Goal: Check status: Check status

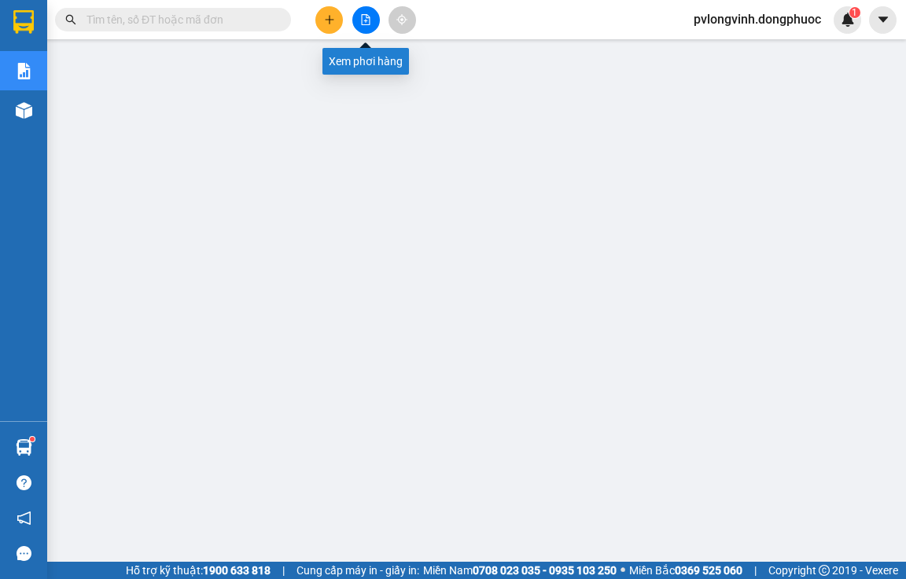
click at [366, 18] on icon "file-add" at bounding box center [365, 19] width 11 height 11
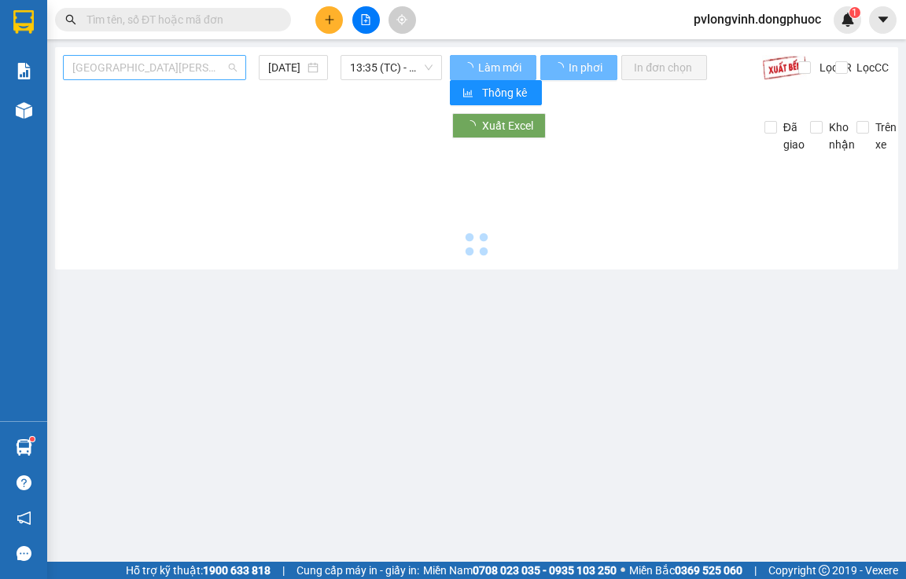
click at [79, 69] on span "[GEOGRAPHIC_DATA][PERSON_NAME][GEOGRAPHIC_DATA] (vip)" at bounding box center [154, 68] width 164 height 24
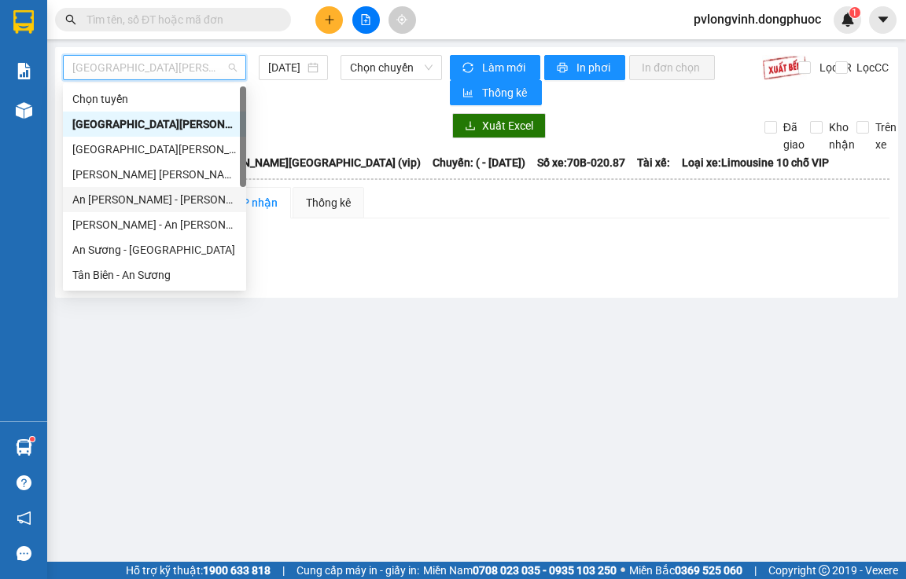
click at [119, 195] on div "An [PERSON_NAME] - [PERSON_NAME]" at bounding box center [154, 199] width 164 height 17
type input "[DATE]"
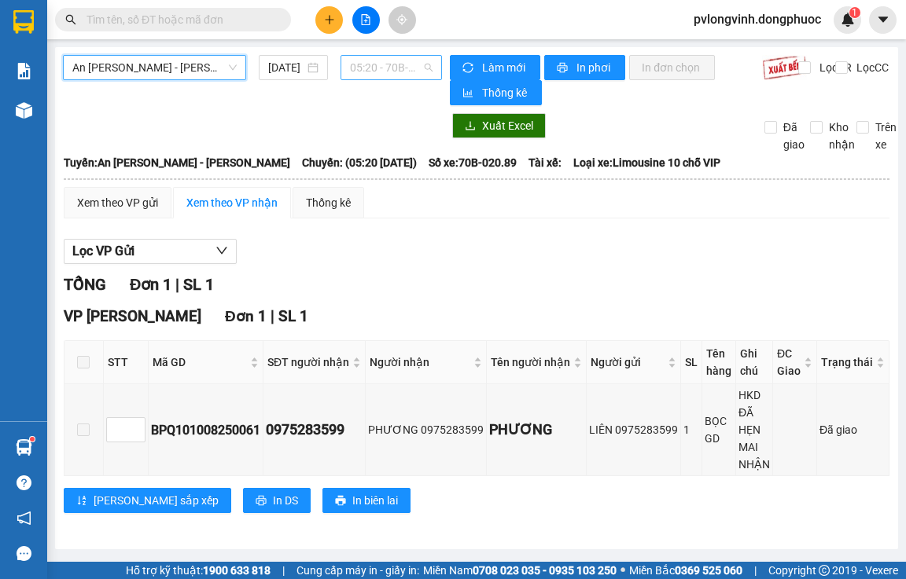
click at [411, 75] on span "05:20 - 70B-020.89" at bounding box center [391, 68] width 83 height 24
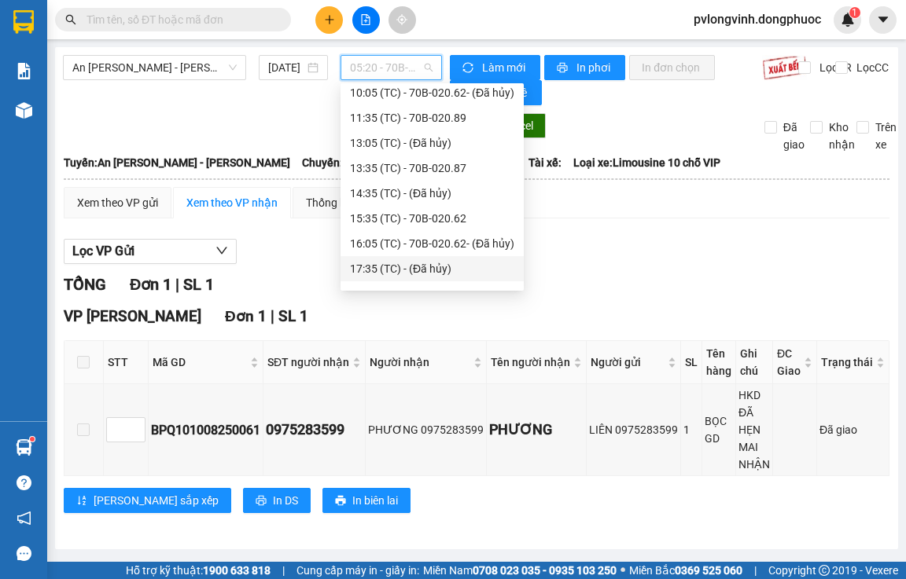
scroll to position [201, 0]
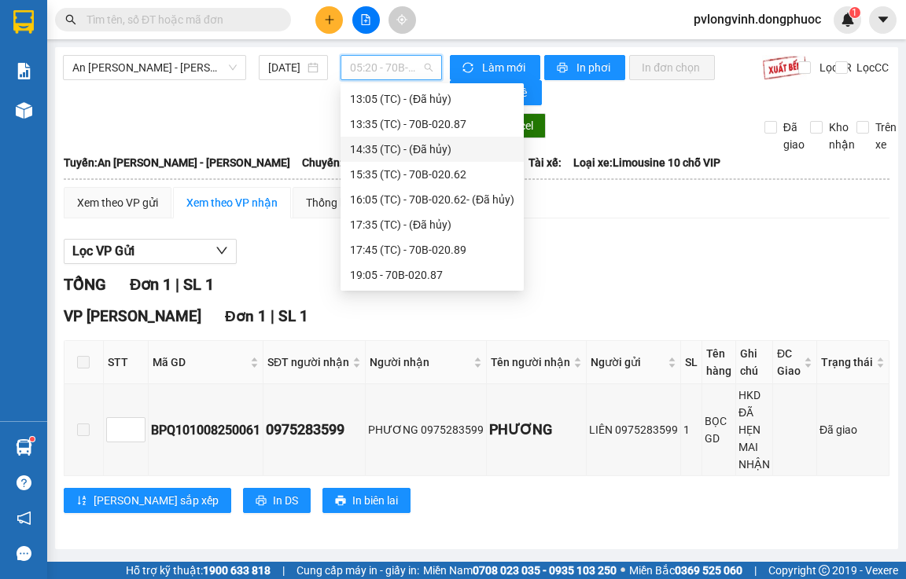
click at [461, 160] on div "14:35 (TC) - (Đã [PERSON_NAME])" at bounding box center [431, 149] width 183 height 25
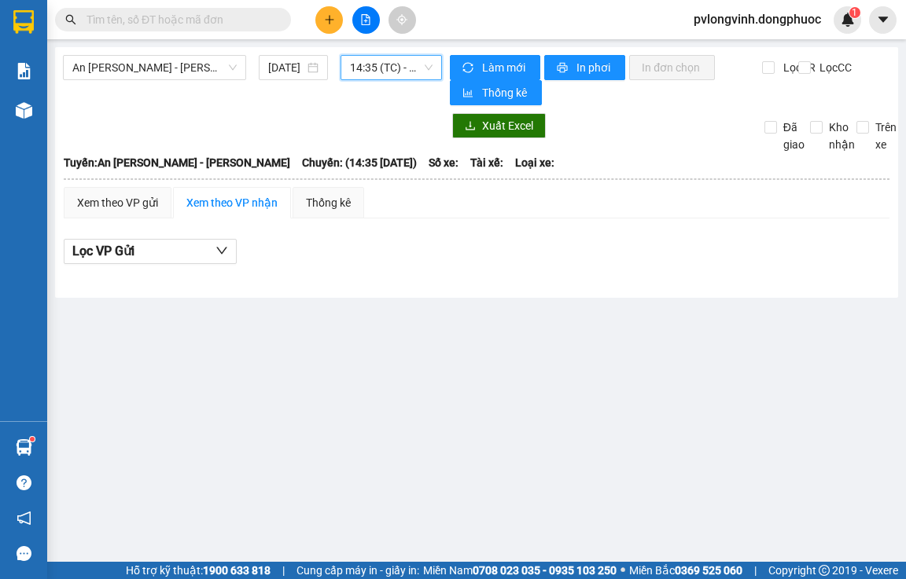
click at [399, 63] on span "14:35 (TC) - (Đã [PERSON_NAME])" at bounding box center [391, 68] width 83 height 24
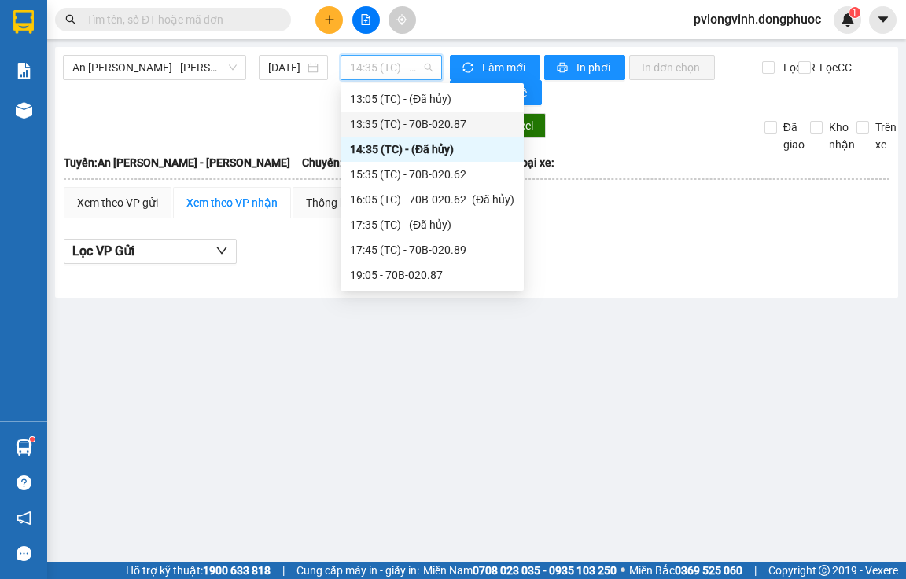
click at [430, 123] on div "13:35 (TC) - 70B-020.87" at bounding box center [432, 124] width 164 height 17
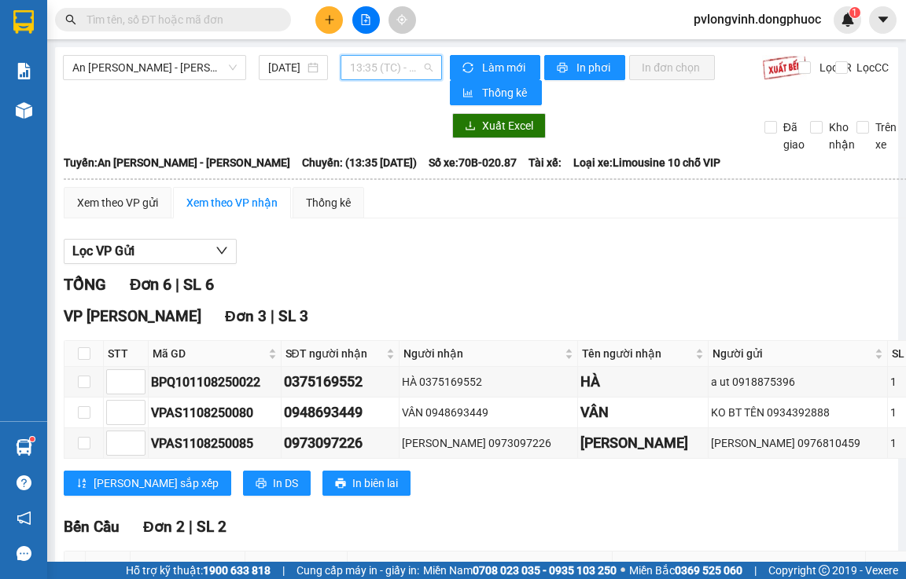
click at [377, 76] on span "13:35 (TC) - 70B-020.87" at bounding box center [391, 68] width 83 height 24
click at [388, 72] on span "13:35 (TC) - 70B-020.87" at bounding box center [391, 68] width 83 height 24
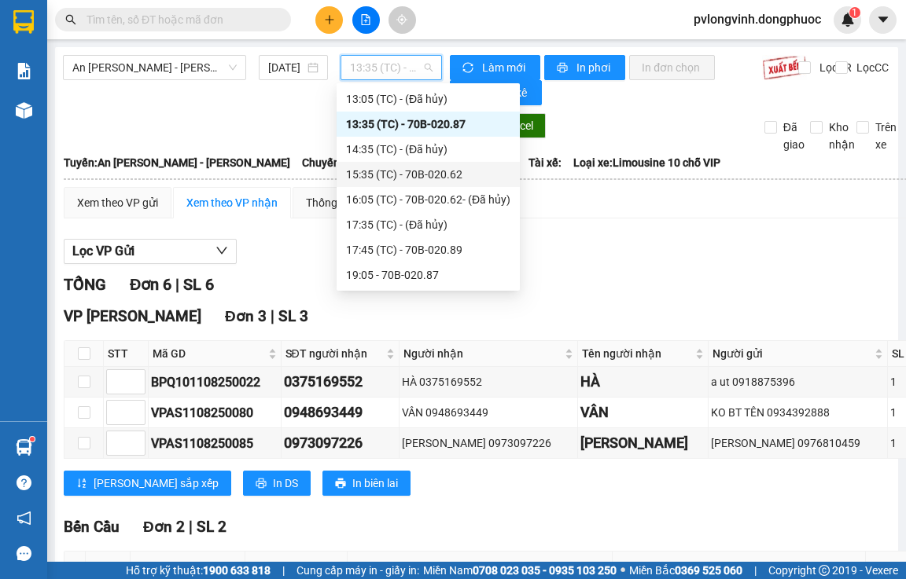
click at [448, 172] on div "15:35 (TC) - 70B-020.62" at bounding box center [428, 174] width 164 height 17
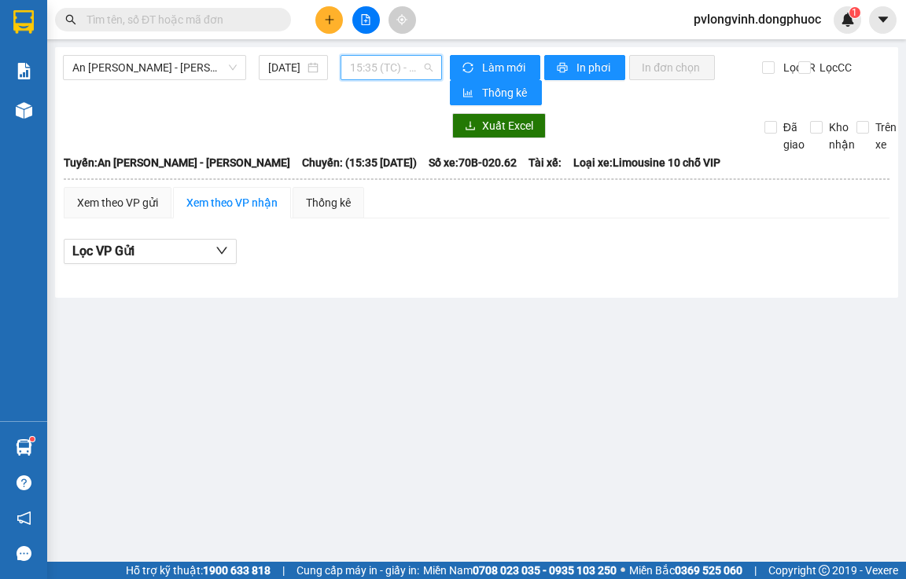
click at [377, 73] on span "15:35 (TC) - 70B-020.62" at bounding box center [391, 68] width 83 height 24
